Goal: Task Accomplishment & Management: Use online tool/utility

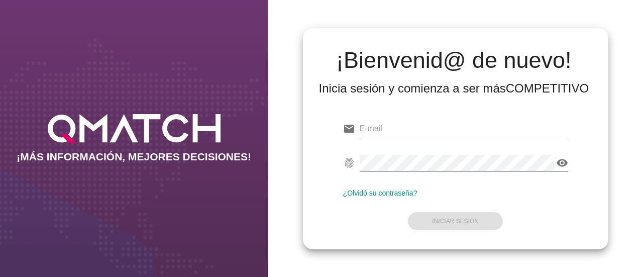
type input "[EMAIL_ADDRESS][DOMAIN_NAME]"
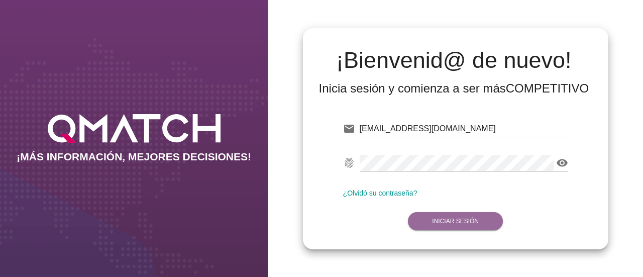
click at [438, 215] on button "Iniciar Sesión" at bounding box center [455, 221] width 95 height 18
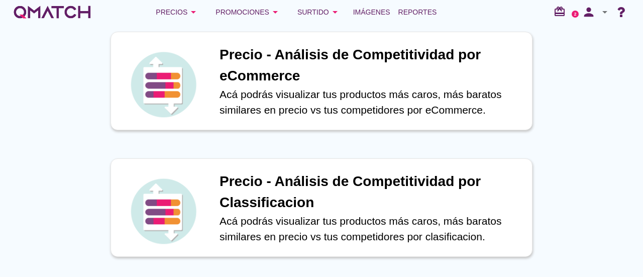
scroll to position [201, 0]
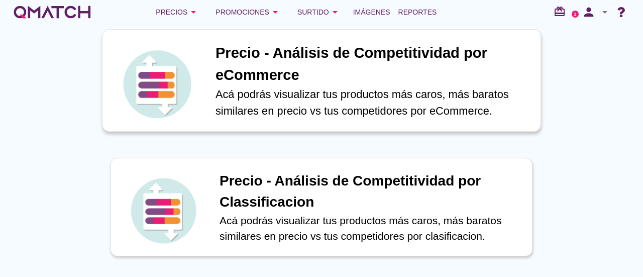
click at [312, 106] on p "Acá podrás visualizar tus productos más caros, más baratos similares en precio …" at bounding box center [372, 102] width 314 height 33
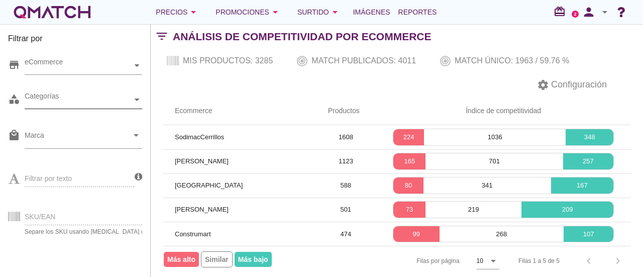
click at [137, 99] on icon at bounding box center [137, 99] width 5 height 3
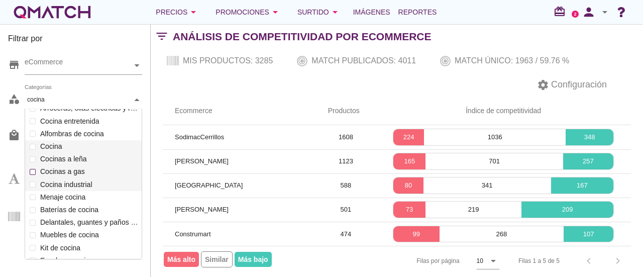
scroll to position [50, 0]
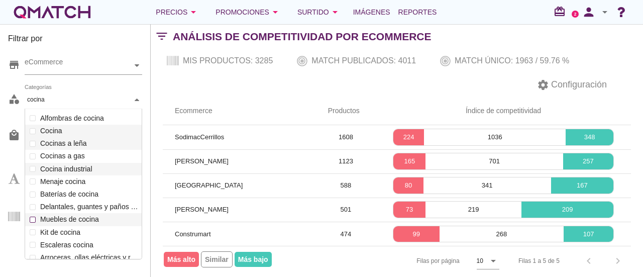
click at [33, 217] on div "Calefacción Estufas Estufas eléctricas y calefactores Cocinas a leña Calientaca…" at bounding box center [83, 238] width 117 height 355
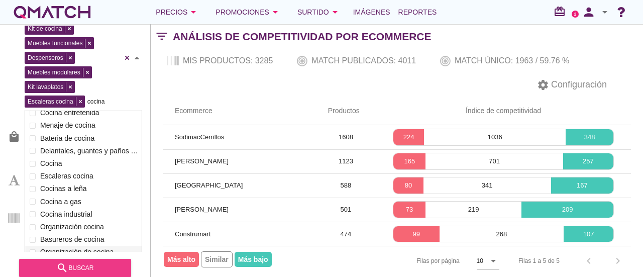
scroll to position [34, 0]
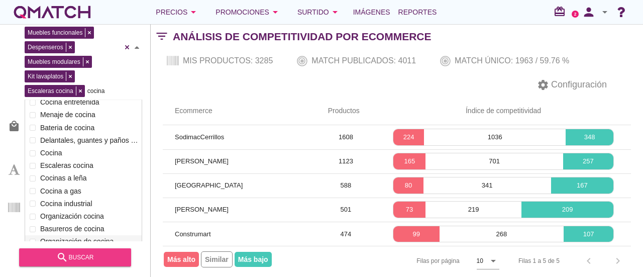
type input "cocina"
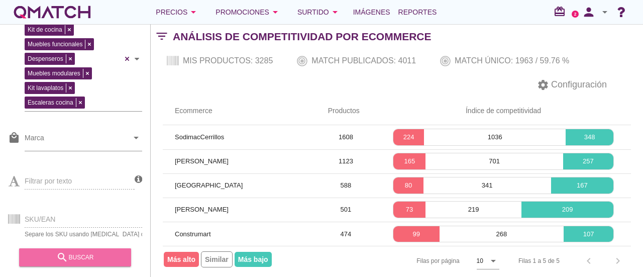
click at [98, 260] on div "search buscar" at bounding box center [75, 257] width 96 height 12
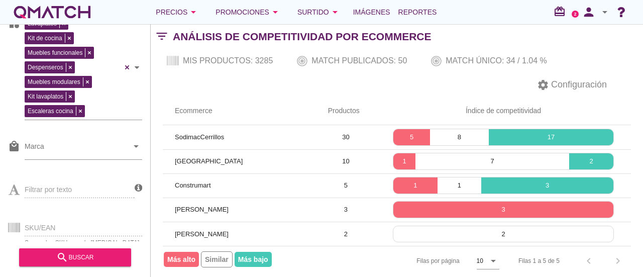
scroll to position [0, 0]
click at [193, 16] on icon "arrow_drop_down" at bounding box center [193, 12] width 12 height 12
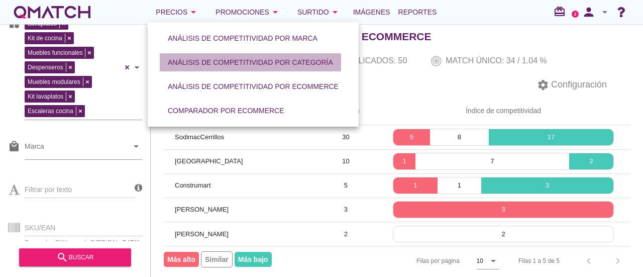
click at [199, 60] on div "Análisis de competitividad por categoría" at bounding box center [250, 62] width 165 height 11
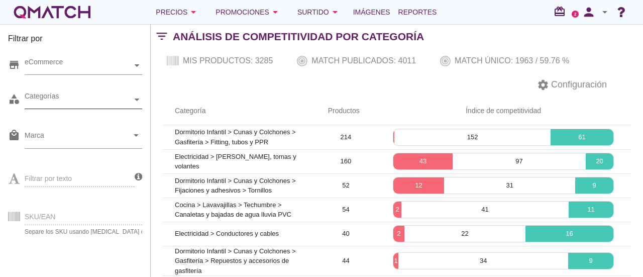
click at [138, 101] on icon at bounding box center [137, 99] width 5 height 5
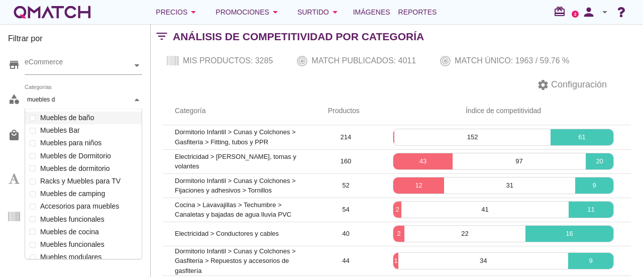
scroll to position [133, 118]
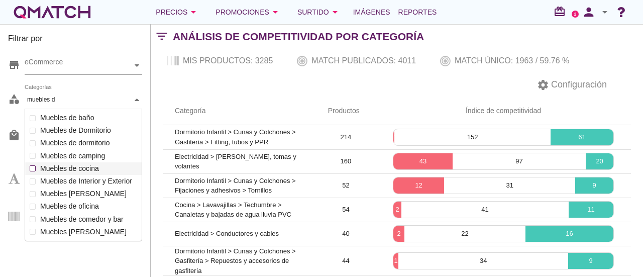
click at [52, 109] on div "Categorías muebles d muebles d Calefacción Alimentos para Mascotas Accesorios h…" at bounding box center [84, 100] width 118 height 18
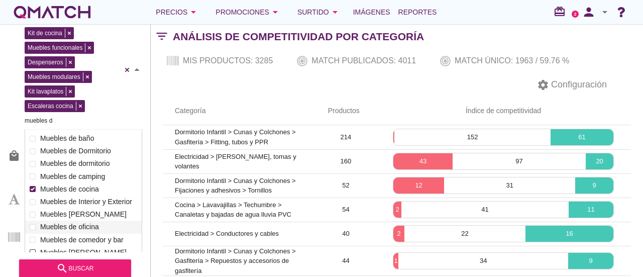
scroll to position [34, 0]
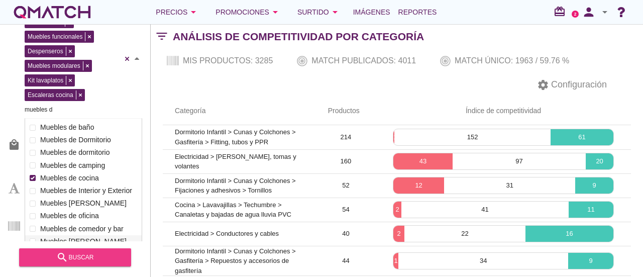
type input "muebles d"
click at [94, 252] on div "search buscar" at bounding box center [75, 257] width 96 height 12
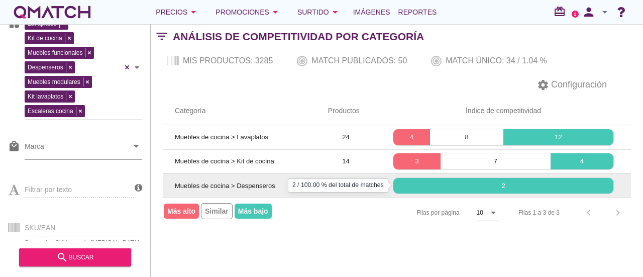
click at [456, 181] on p "2" at bounding box center [503, 186] width 220 height 10
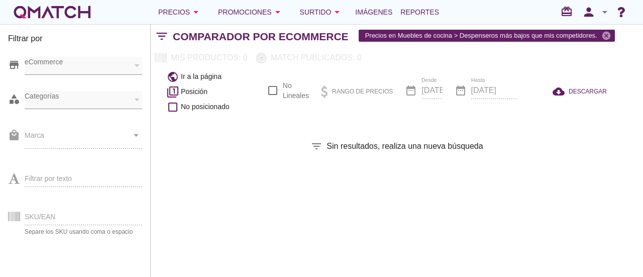
checkbox input "false"
